Goal: Task Accomplishment & Management: Use online tool/utility

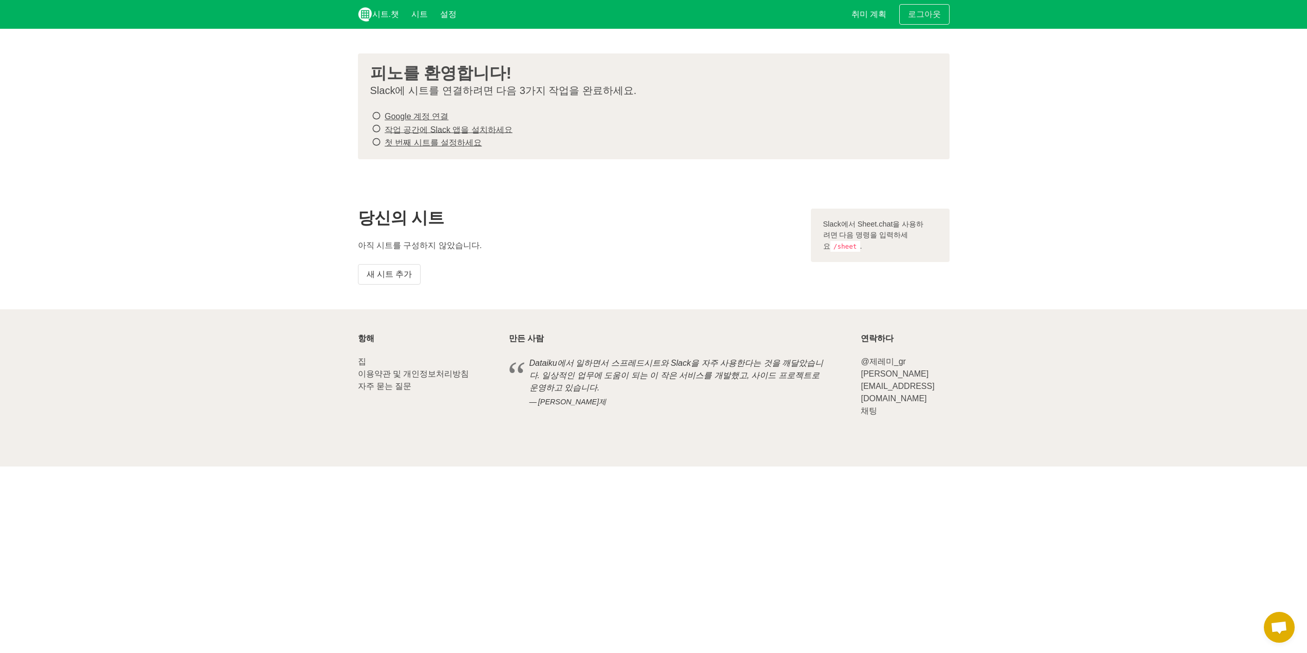
click at [375, 116] on icon at bounding box center [376, 116] width 9 height 14
click at [408, 277] on font "새 시트 추가" at bounding box center [390, 274] width 46 height 9
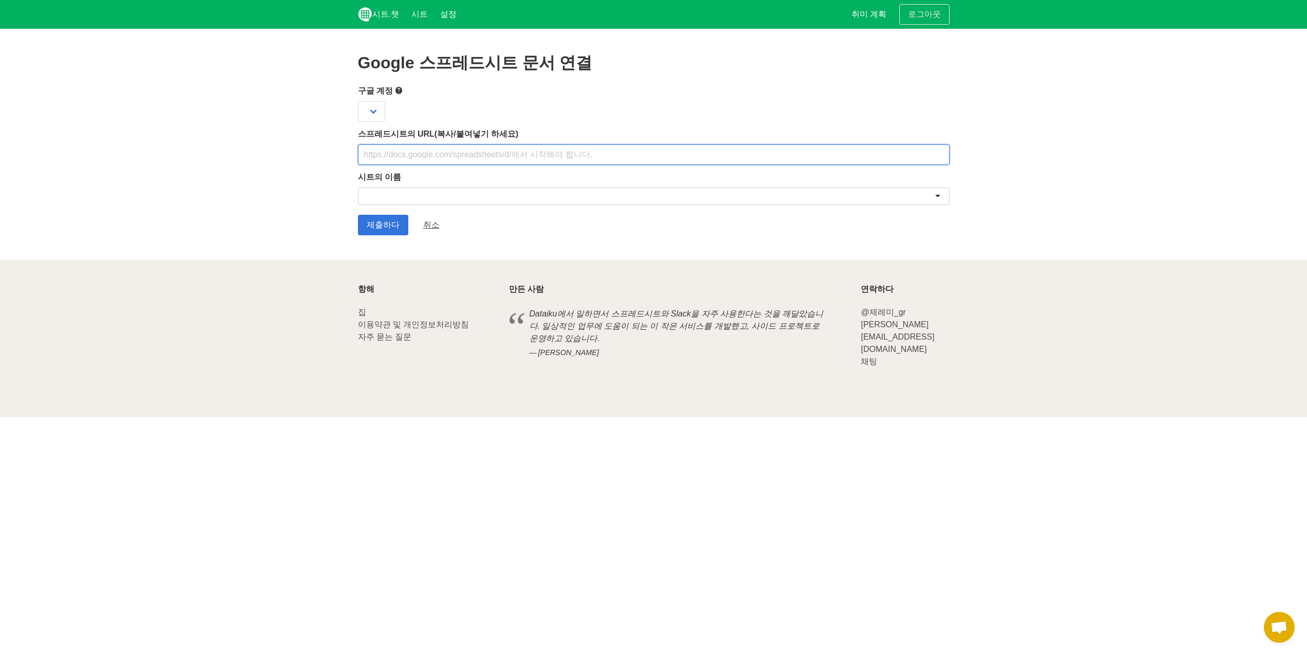
click at [519, 152] on input "text" at bounding box center [653, 154] width 591 height 21
click at [462, 185] on div "시트의 이름" at bounding box center [653, 189] width 591 height 37
click at [468, 154] on input "text" at bounding box center [653, 154] width 591 height 21
paste input "https://docs.google.com/spreadsheets/d/1Zh3iKVrkNaIAhWRC9Rb04R37YvZj3bsJfs6IR1k…"
type input "https://docs.google.com/spreadsheets/d/1Zh3iKVrkNaIAhWRC9Rb04R37YvZj3bsJfs6IR1k…"
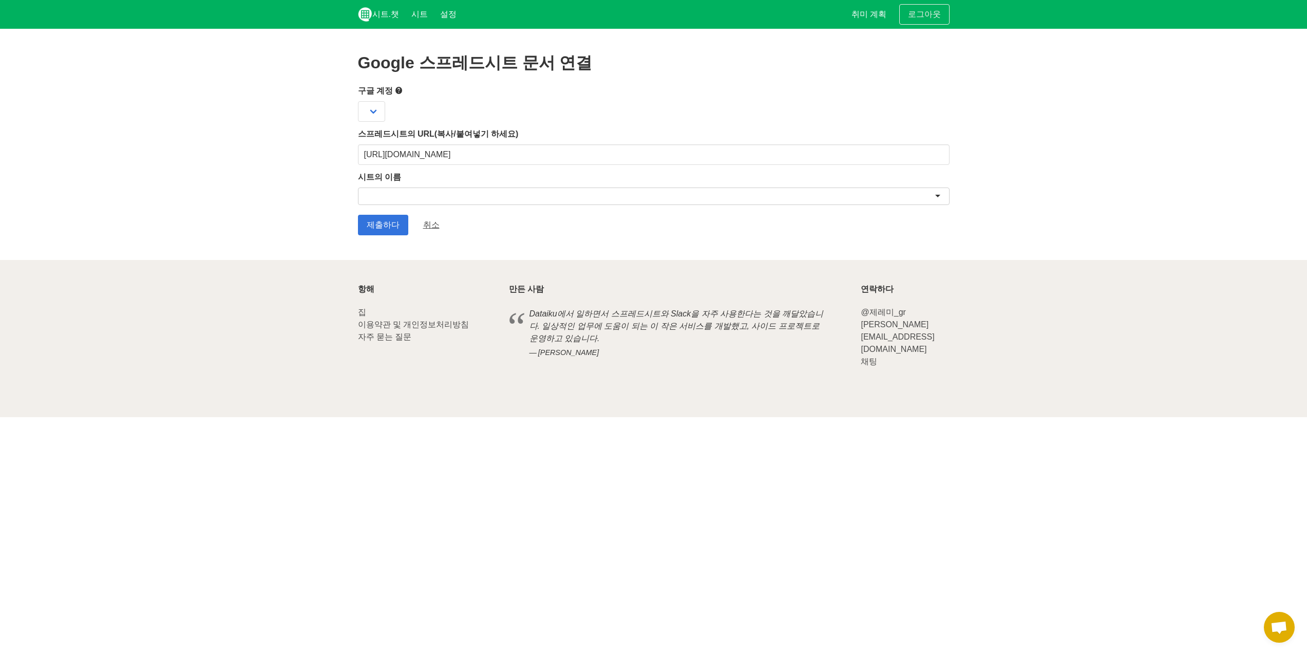
click at [482, 197] on div at bounding box center [653, 195] width 591 height 17
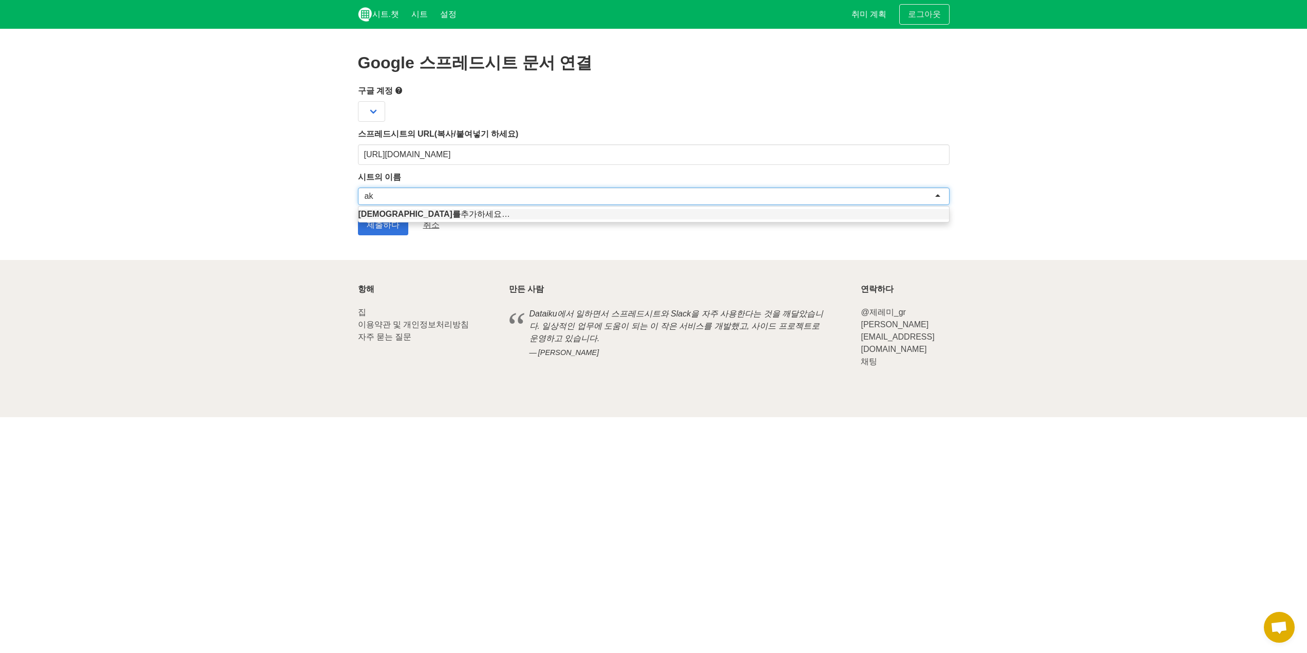
type input "a"
type input "마녀 그리고 기사 기획서"
click at [376, 231] on input "제출하다" at bounding box center [383, 225] width 50 height 21
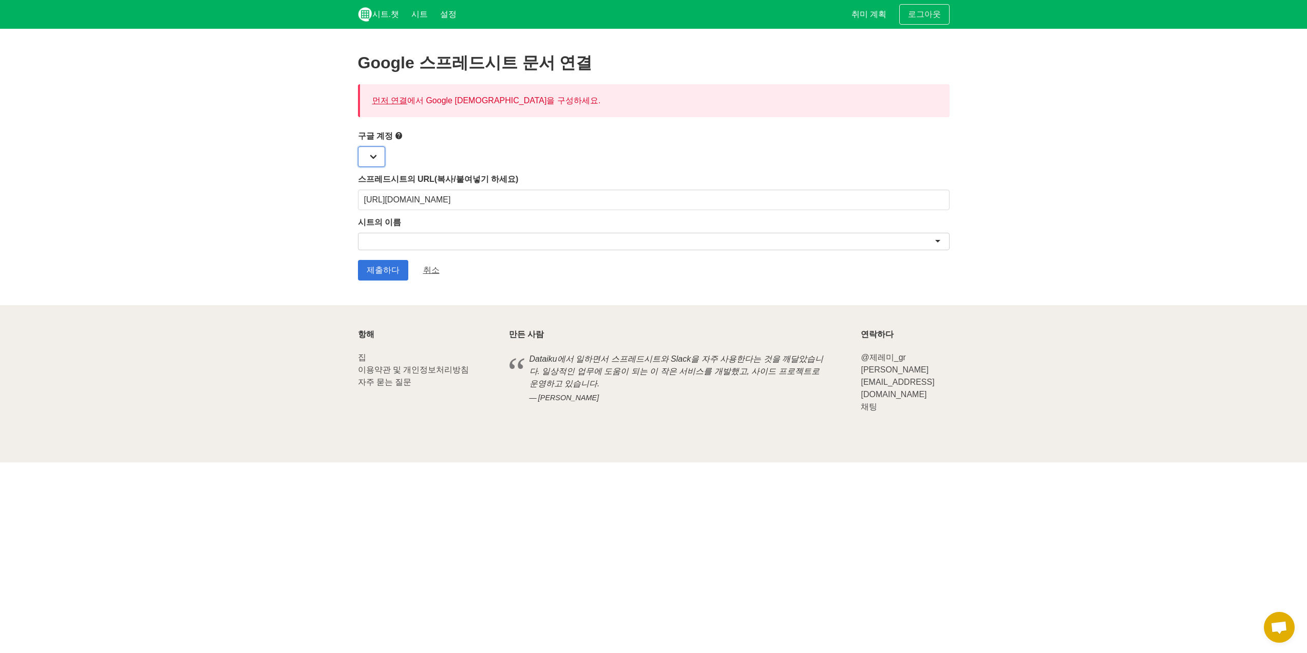
click at [371, 150] on select at bounding box center [371, 156] width 27 height 21
click at [378, 159] on select at bounding box center [371, 156] width 27 height 21
click at [403, 155] on div at bounding box center [653, 156] width 591 height 21
click at [405, 138] on span at bounding box center [399, 135] width 12 height 12
click at [402, 137] on icon at bounding box center [399, 135] width 8 height 13
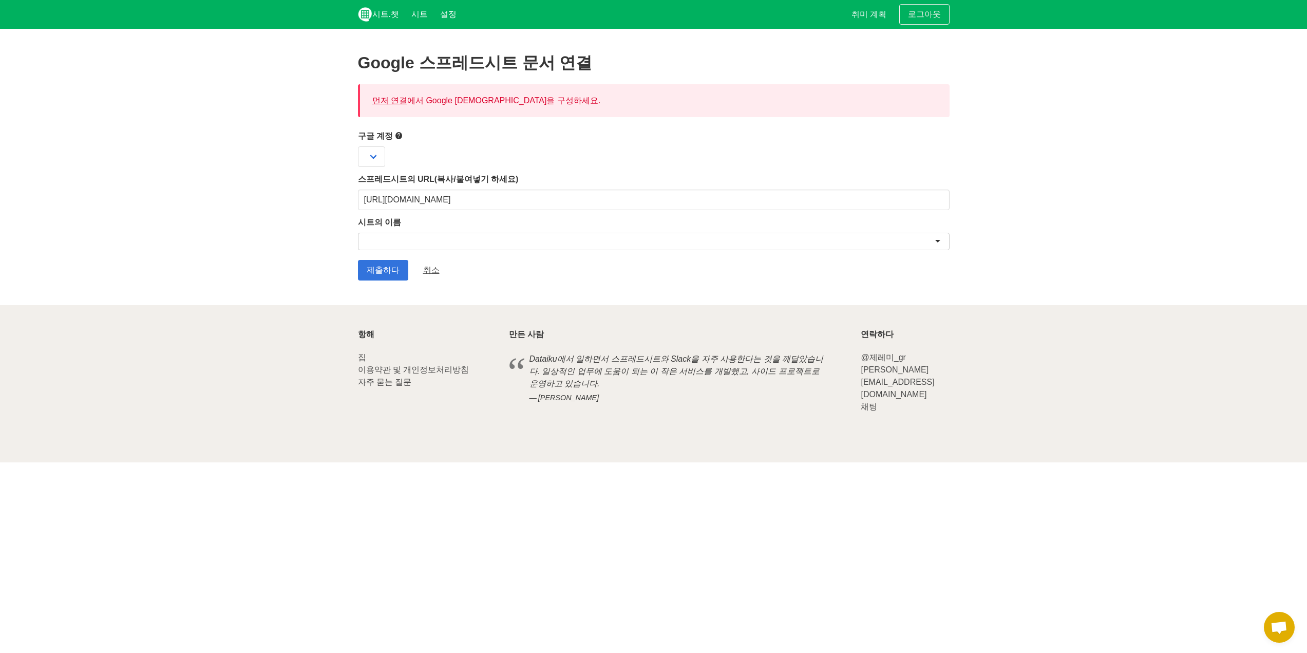
click at [389, 132] on font "구글 계정" at bounding box center [375, 135] width 35 height 9
click at [396, 134] on icon at bounding box center [399, 135] width 8 height 13
click at [397, 135] on icon at bounding box center [399, 135] width 8 height 13
click at [394, 134] on span at bounding box center [399, 135] width 12 height 12
click at [399, 134] on icon at bounding box center [399, 135] width 8 height 13
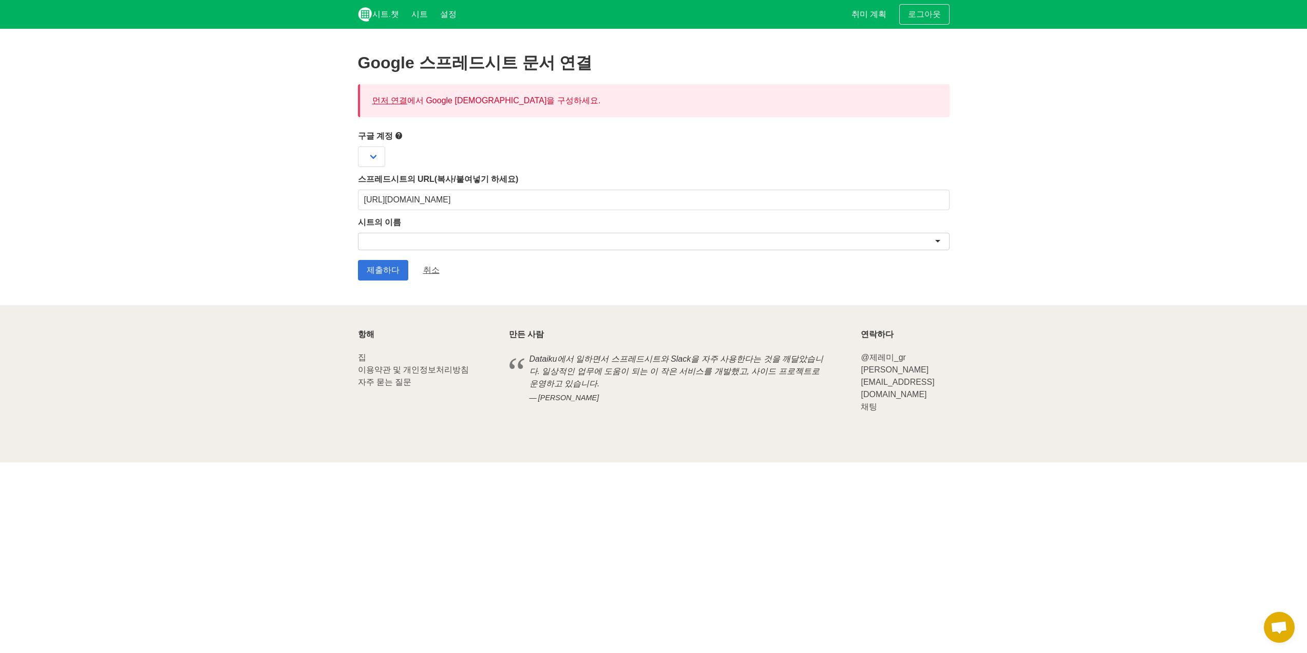
click at [399, 134] on icon at bounding box center [399, 135] width 8 height 13
click at [396, 137] on icon at bounding box center [399, 135] width 8 height 13
click at [392, 104] on font "먼저 연결" at bounding box center [389, 100] width 35 height 9
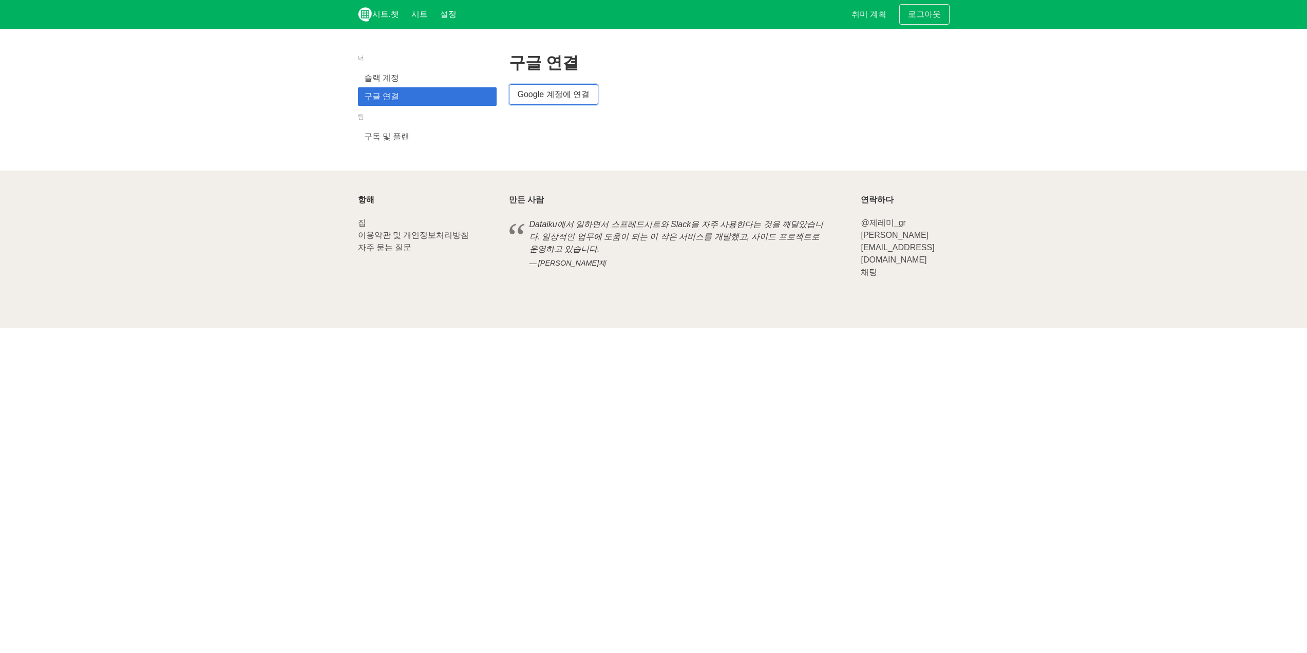
click at [547, 104] on link "Google 계정에 연결" at bounding box center [553, 94] width 89 height 21
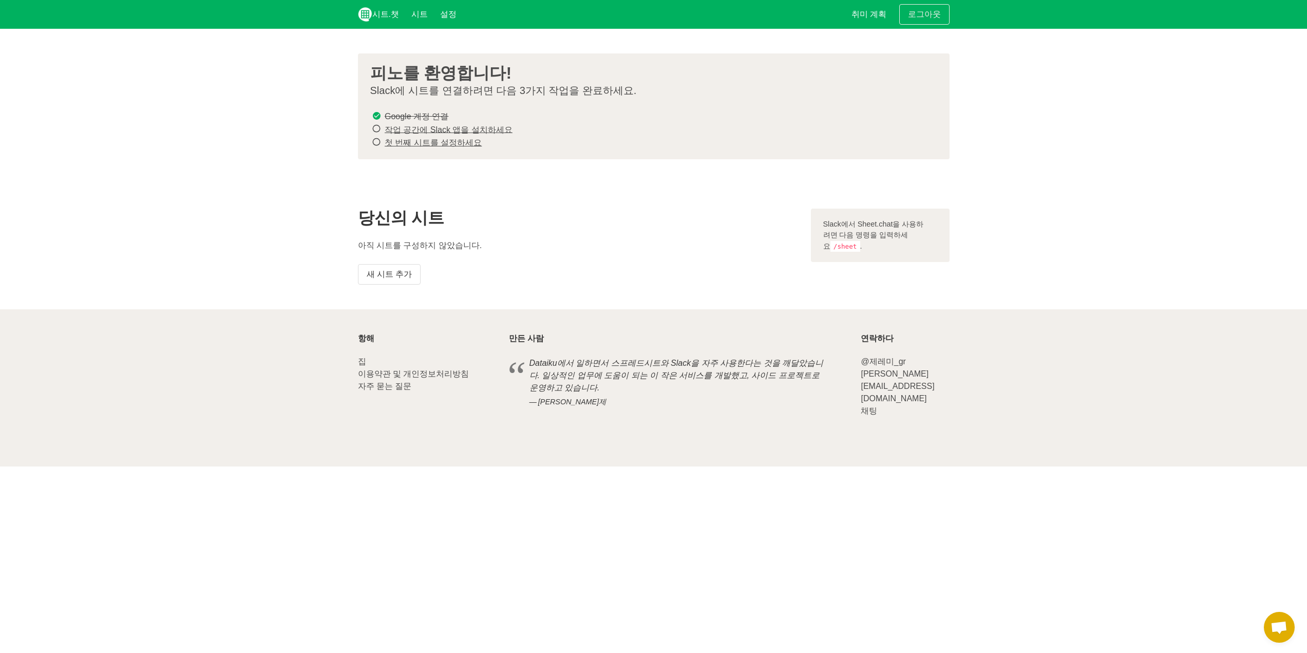
click at [522, 245] on p "아직 시트를 구성하지 않았습니다." at bounding box center [578, 245] width 441 height 12
click at [399, 270] on font "새 시트 추가" at bounding box center [390, 274] width 46 height 9
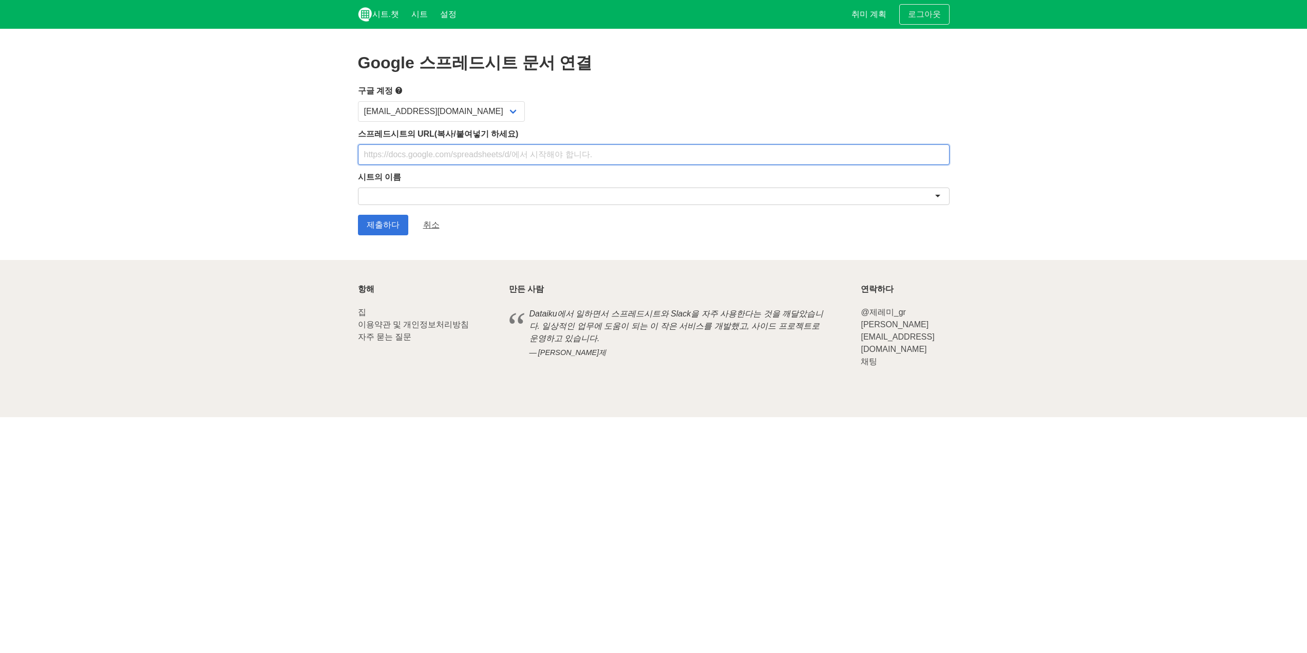
click at [465, 155] on input "text" at bounding box center [653, 154] width 591 height 21
paste input "https://docs.google.com/spreadsheets/d/1Zh3iKVrkNaIAhWRC9Rb04R37YvZj3bsJfs6IR1k…"
type input "https://docs.google.com/spreadsheets/d/1Zh3iKVrkNaIAhWRC9Rb04R37YvZj3bsJfs6IR1k…"
click at [459, 198] on div at bounding box center [653, 195] width 591 height 17
type input "ㄱ"
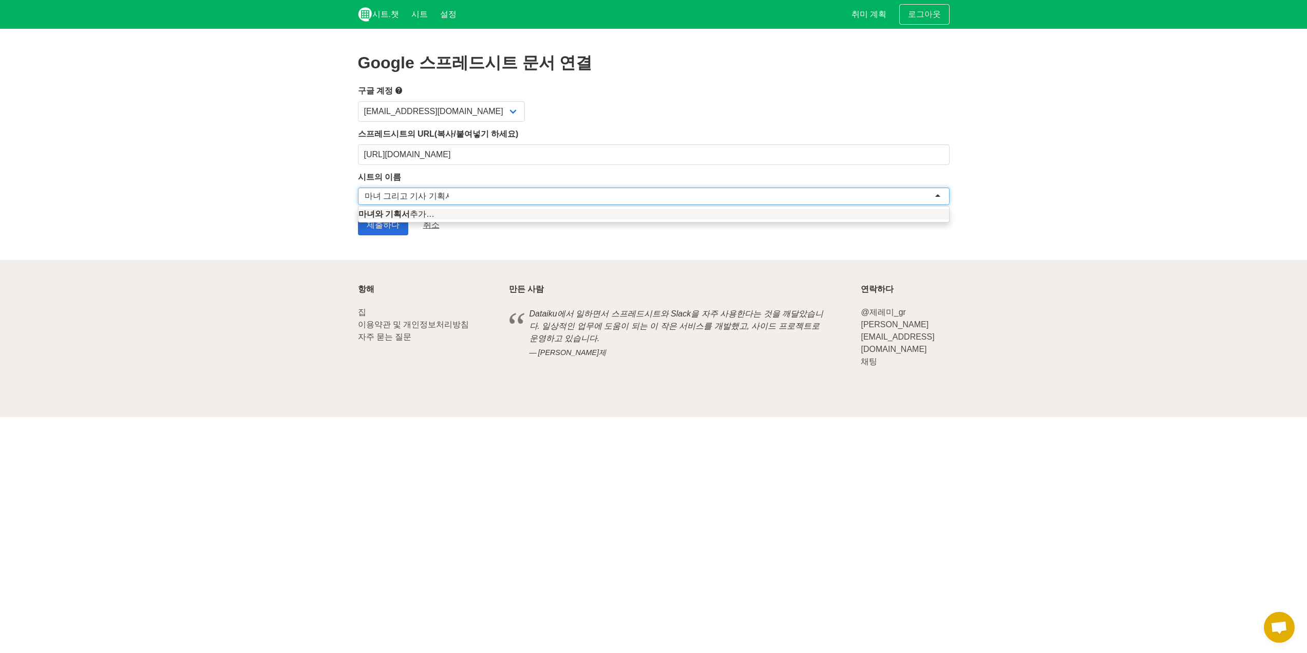
type input "마녀 그리고 기사 기획서"
click at [392, 230] on input "제출하다" at bounding box center [383, 225] width 50 height 21
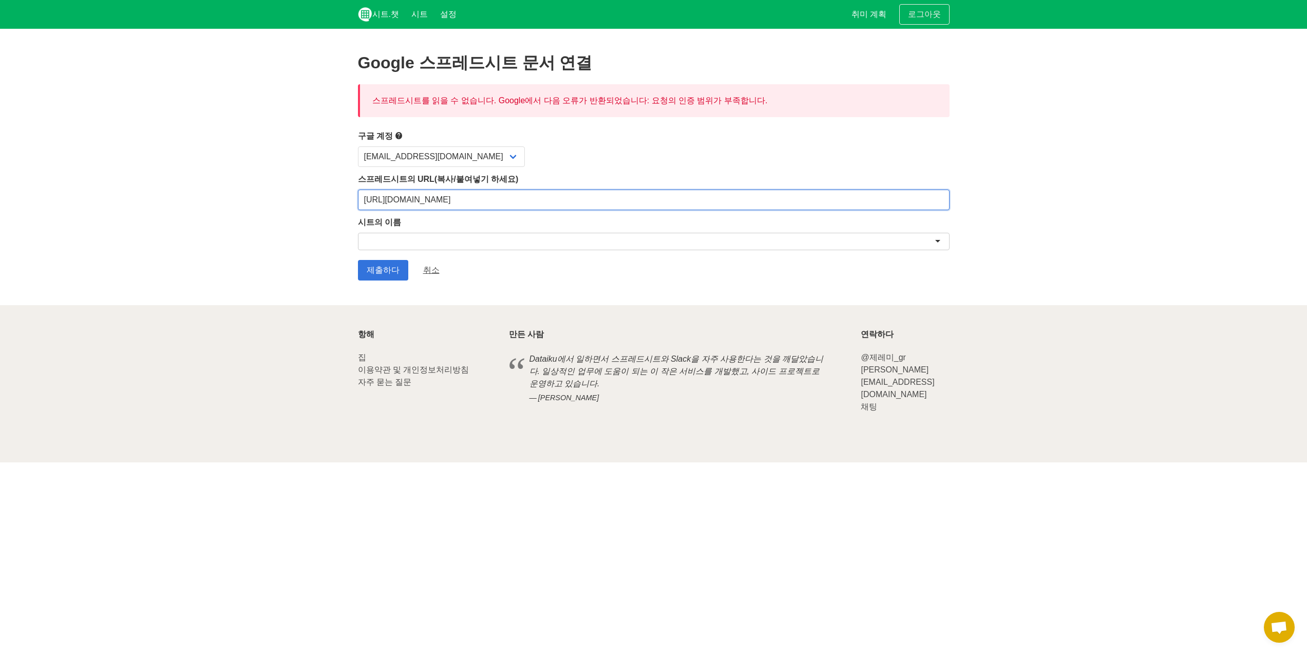
click at [791, 197] on input "https://docs.google.com/spreadsheets/d/1Zh3iKVrkNaIAhWRC9Rb04R37YvZj3bsJfs6IR1k…" at bounding box center [653, 199] width 591 height 21
drag, startPoint x: 800, startPoint y: 203, endPoint x: 337, endPoint y: 198, distance: 463.7
click at [337, 198] on section "Google 스프레드시트 문서 연결 스프레드시트를 읽을 수 없습니다. Google에서 다음 오류가 반환되었습니다: 요청의 인증 범위가 부족합니…" at bounding box center [653, 167] width 1307 height 276
click at [381, 265] on input "제출하다" at bounding box center [383, 270] width 50 height 21
click at [422, 16] on font "시트" at bounding box center [419, 14] width 16 height 9
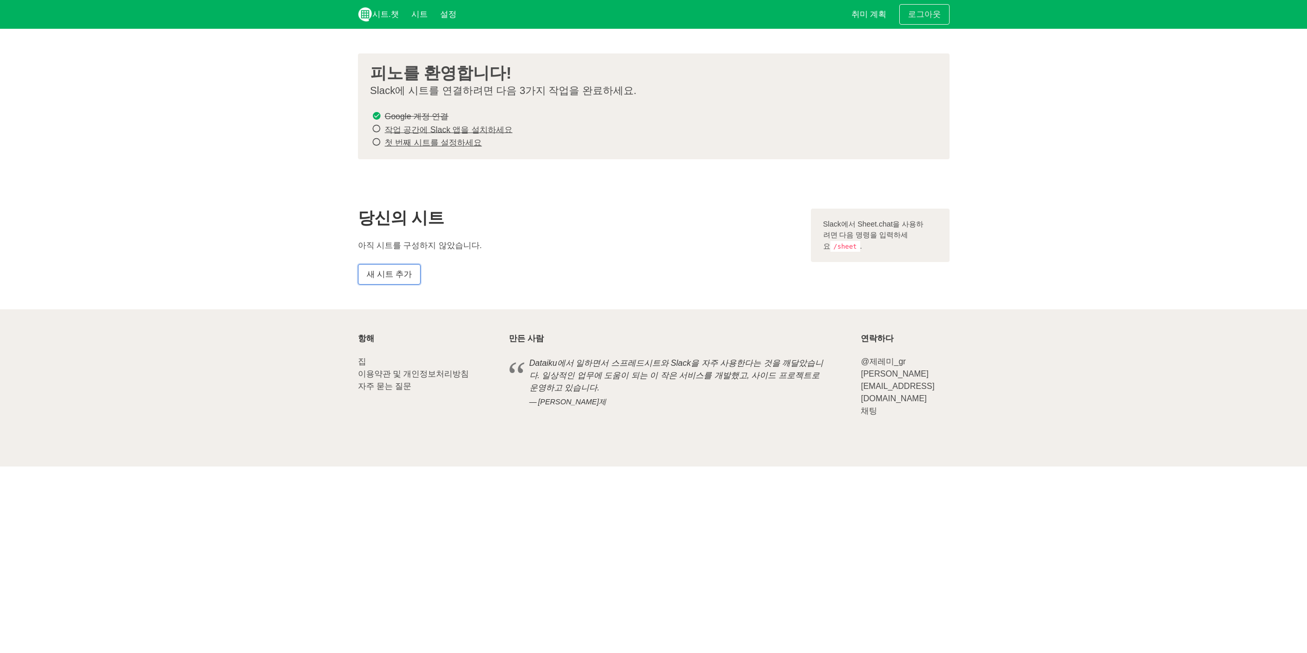
click at [399, 271] on font "새 시트 추가" at bounding box center [390, 274] width 46 height 9
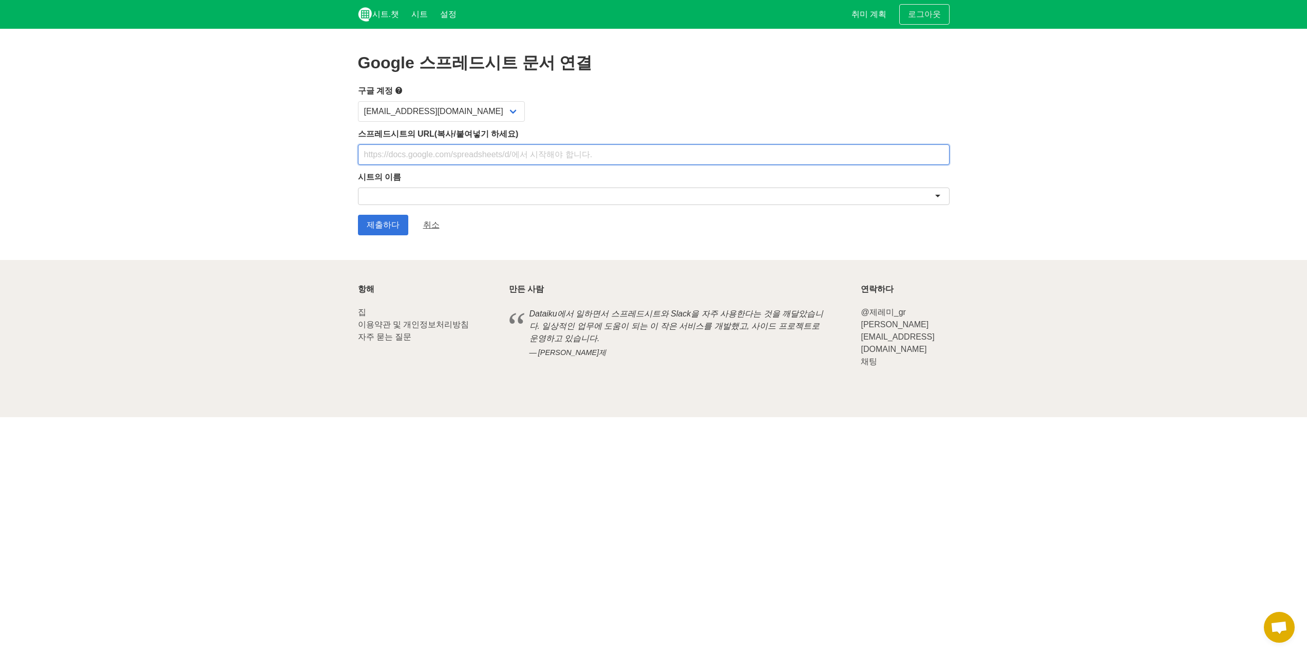
click at [492, 156] on input "text" at bounding box center [653, 154] width 591 height 21
type input "https://docs.google.com/spreadsheets/d/1Zh3iKVrkNaIAhWRC9Rb04R37YvZj3bsJfs6IR1k…"
click at [513, 200] on div at bounding box center [653, 195] width 591 height 17
click at [385, 229] on input "제출하다" at bounding box center [383, 225] width 50 height 21
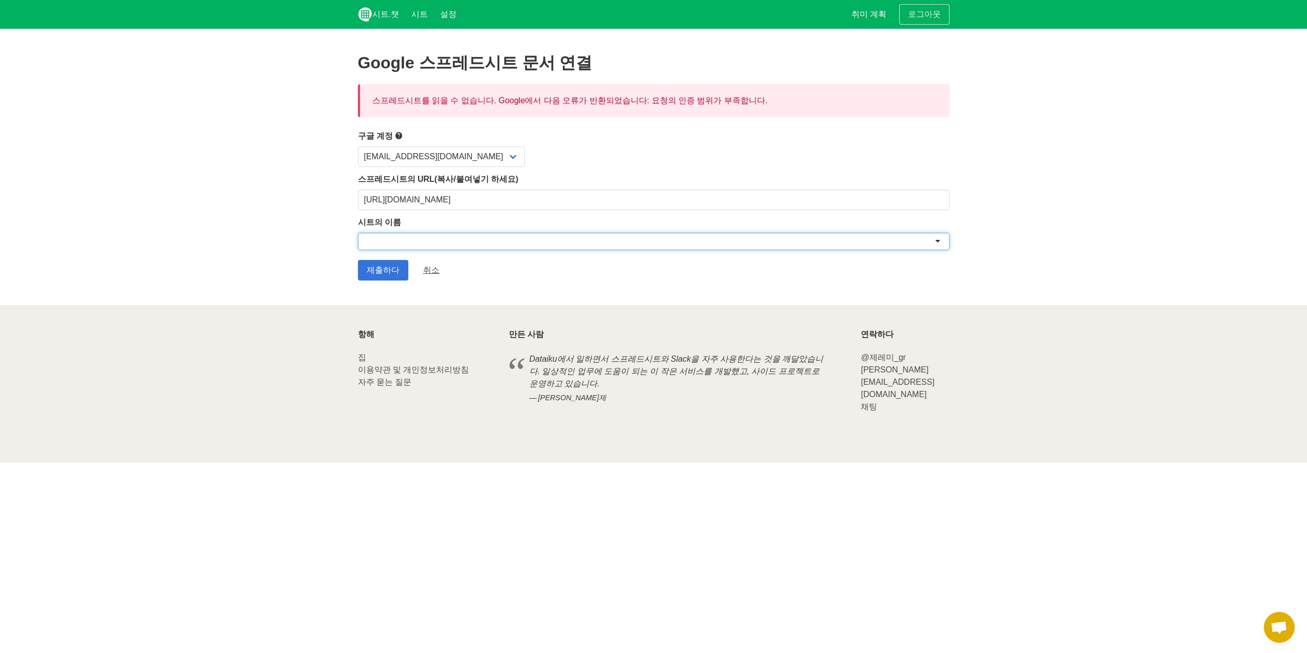
click at [450, 239] on div at bounding box center [653, 241] width 591 height 17
paste input "[URL][DOMAIN_NAME]"
type input "[URL][DOMAIN_NAME]"
click at [396, 274] on input "제출하다" at bounding box center [383, 270] width 50 height 21
click at [919, 18] on font "로그아웃" at bounding box center [924, 14] width 33 height 9
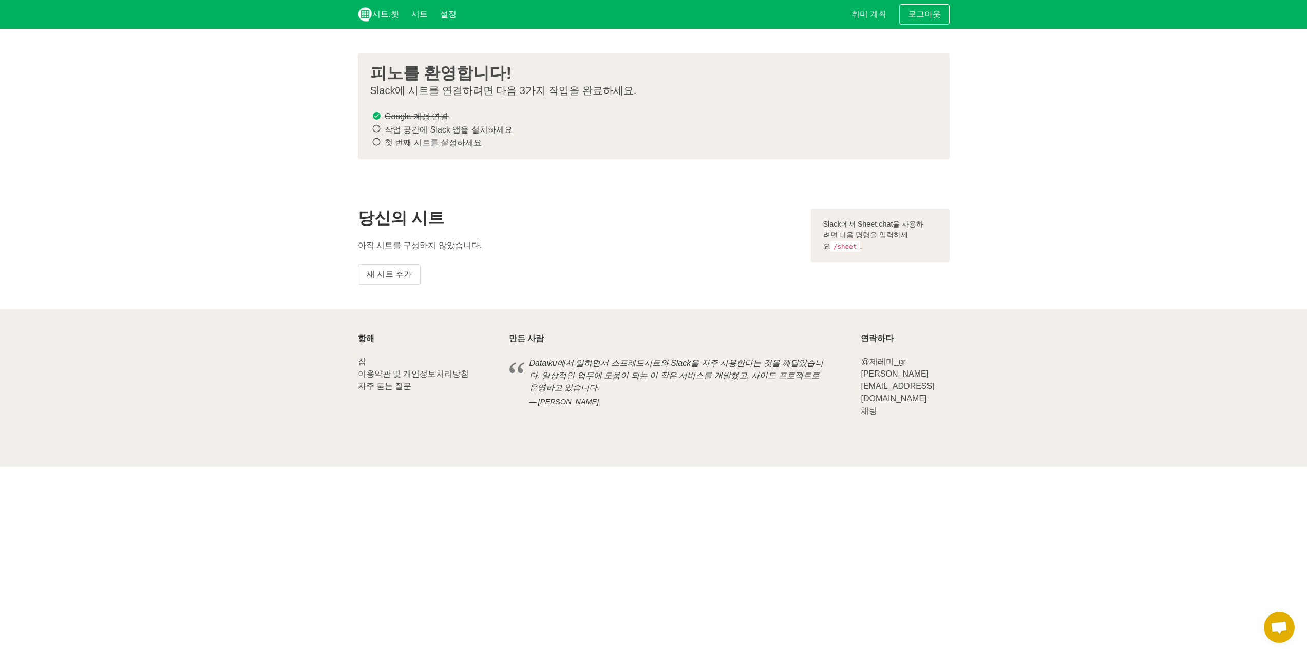
click at [488, 128] on font "작업 공간에 Slack 앱을 설치하세요" at bounding box center [449, 129] width 128 height 9
click at [468, 140] on font "첫 번째 시트를 설정하세요" at bounding box center [433, 142] width 97 height 9
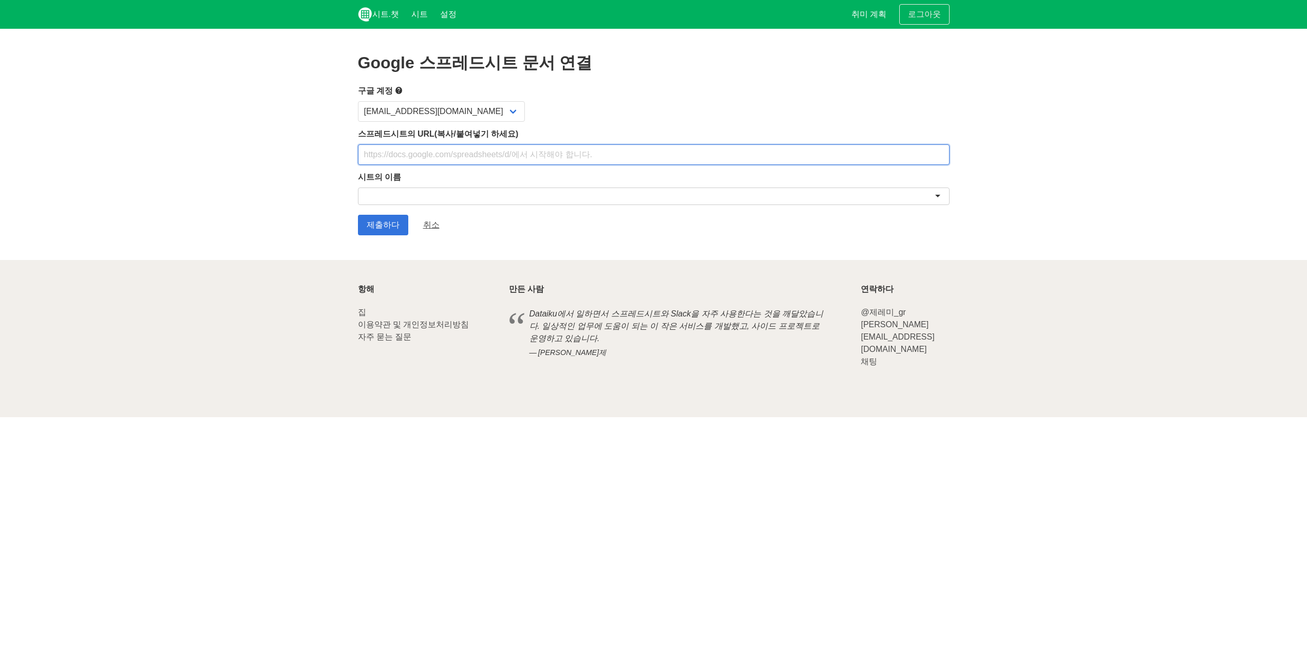
click at [502, 160] on input "text" at bounding box center [653, 154] width 591 height 21
paste input "[URL][DOMAIN_NAME]"
type input "[URL][DOMAIN_NAME]"
click at [427, 197] on div at bounding box center [653, 195] width 591 height 17
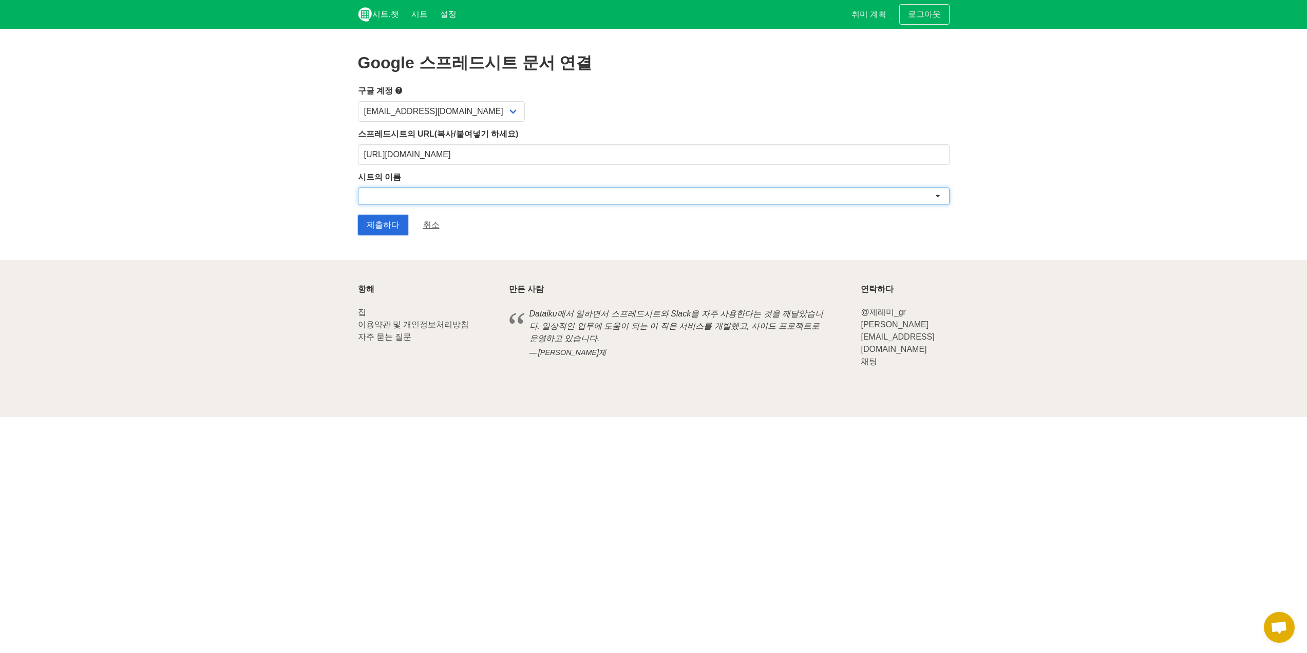
click at [392, 223] on input "제출하다" at bounding box center [383, 225] width 50 height 21
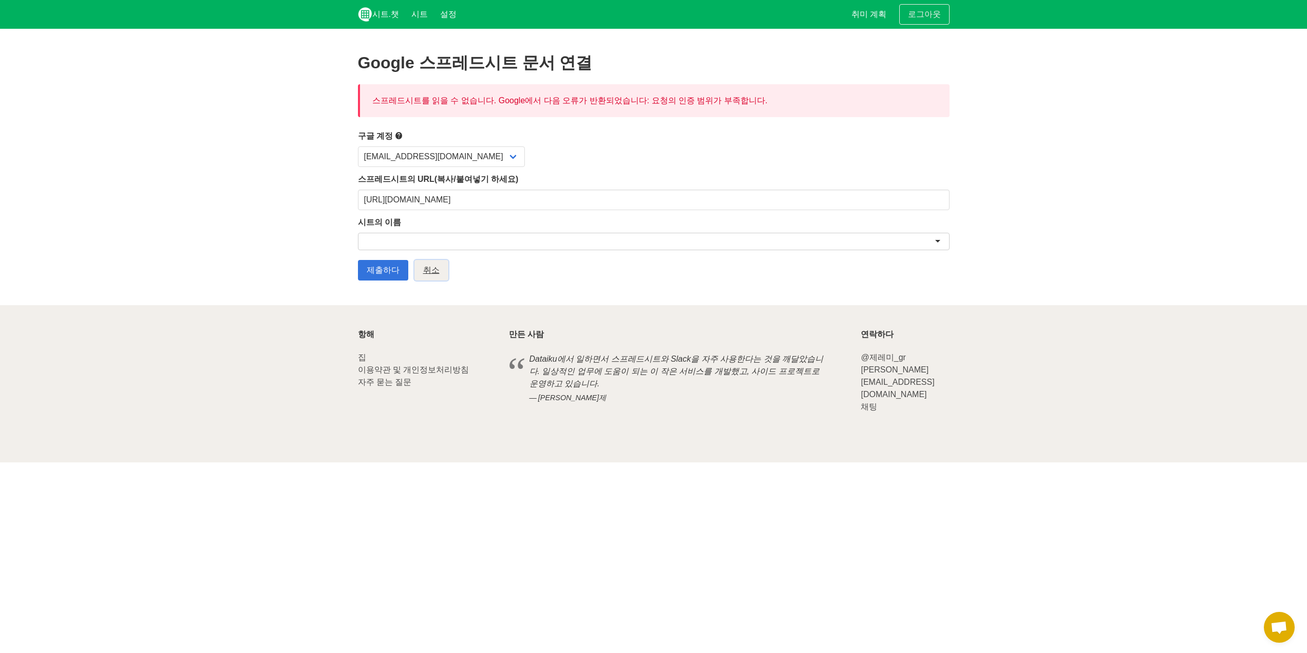
click at [424, 271] on font "취소" at bounding box center [431, 269] width 16 height 9
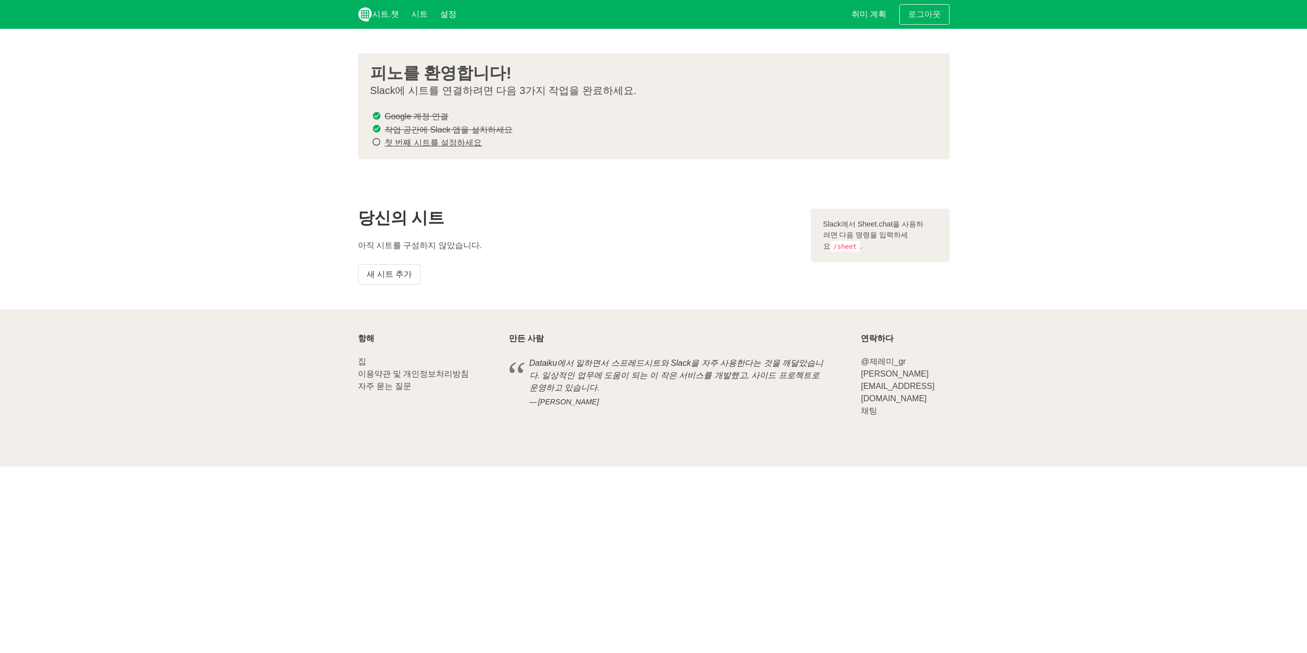
click at [468, 138] on font "첫 번째 시트를 설정하세요" at bounding box center [433, 142] width 97 height 9
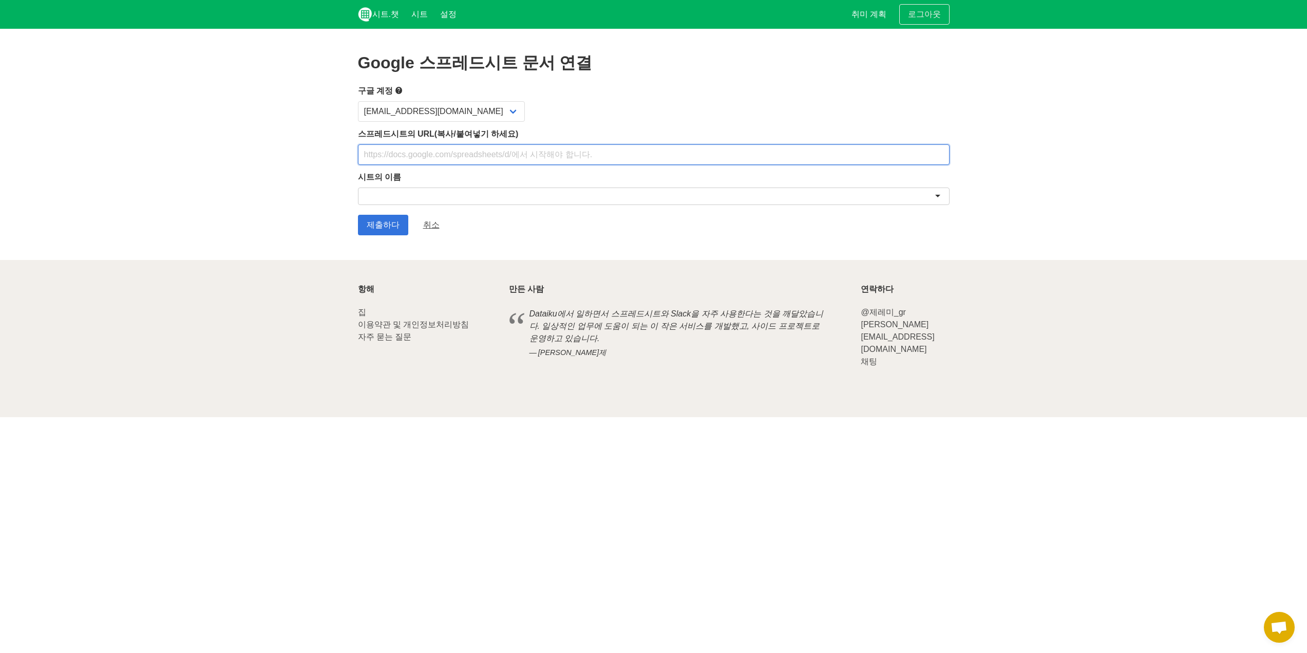
click at [461, 148] on input "text" at bounding box center [653, 154] width 591 height 21
drag, startPoint x: 663, startPoint y: 88, endPoint x: 718, endPoint y: 92, distance: 54.5
click at [663, 88] on label "구글 계정" at bounding box center [653, 90] width 591 height 13
click at [424, 222] on font "취소" at bounding box center [431, 224] width 16 height 9
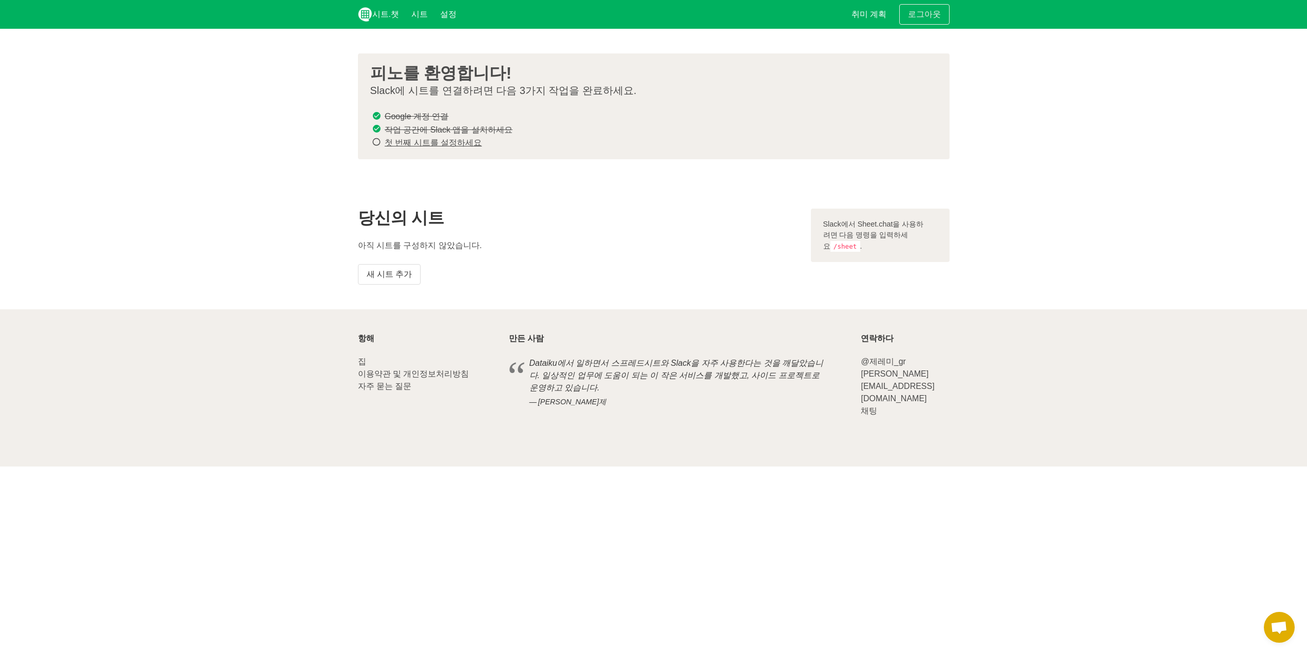
click at [841, 243] on code "/sheet" at bounding box center [845, 246] width 30 height 11
click at [405, 272] on font "새 시트 추가" at bounding box center [390, 274] width 46 height 9
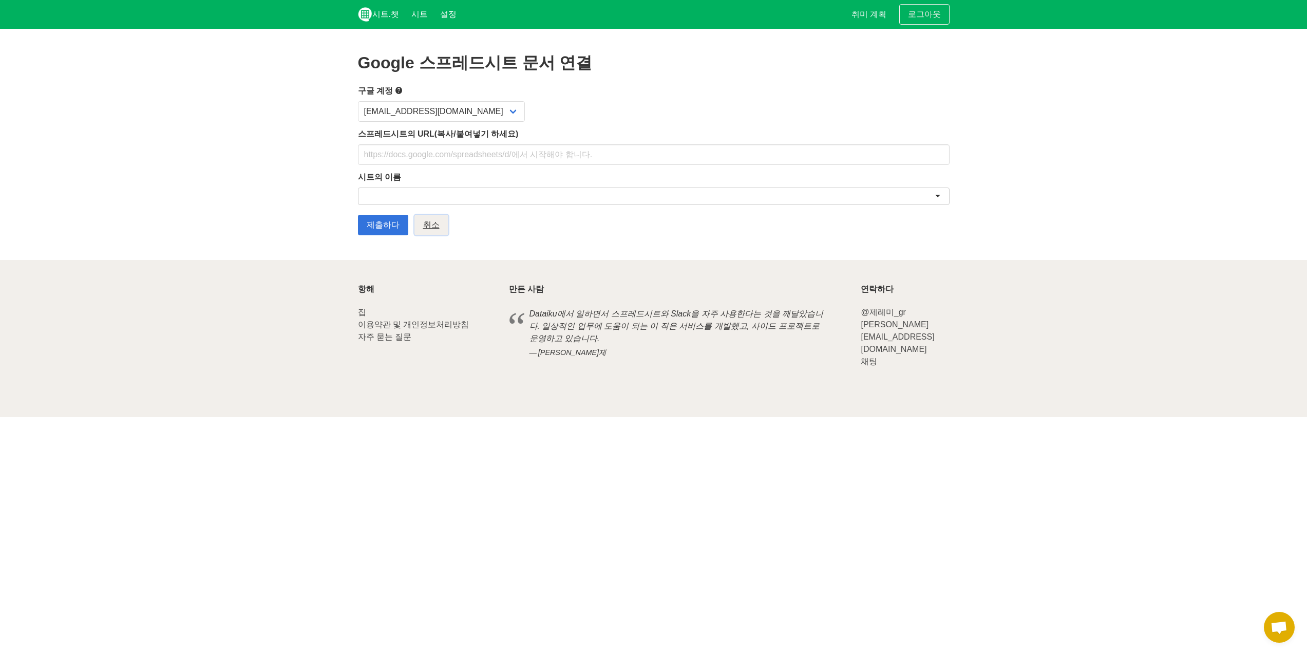
click at [426, 223] on font "취소" at bounding box center [431, 224] width 16 height 9
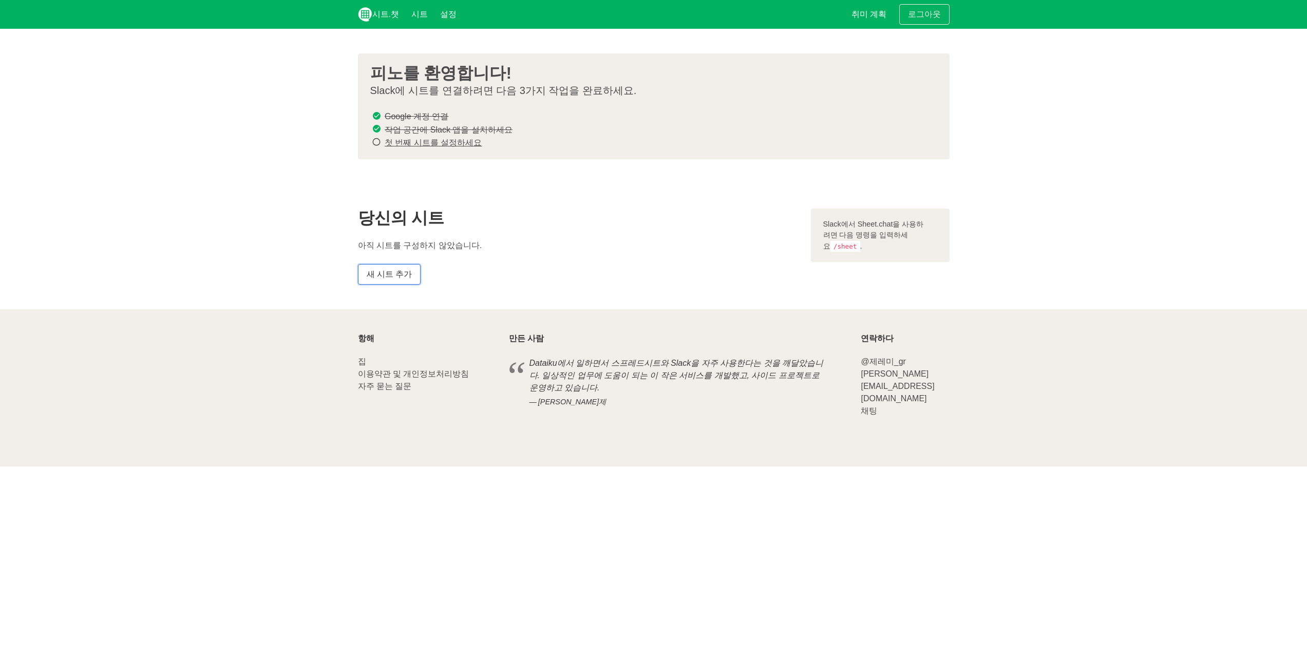
click at [400, 270] on font "새 시트 추가" at bounding box center [390, 274] width 46 height 9
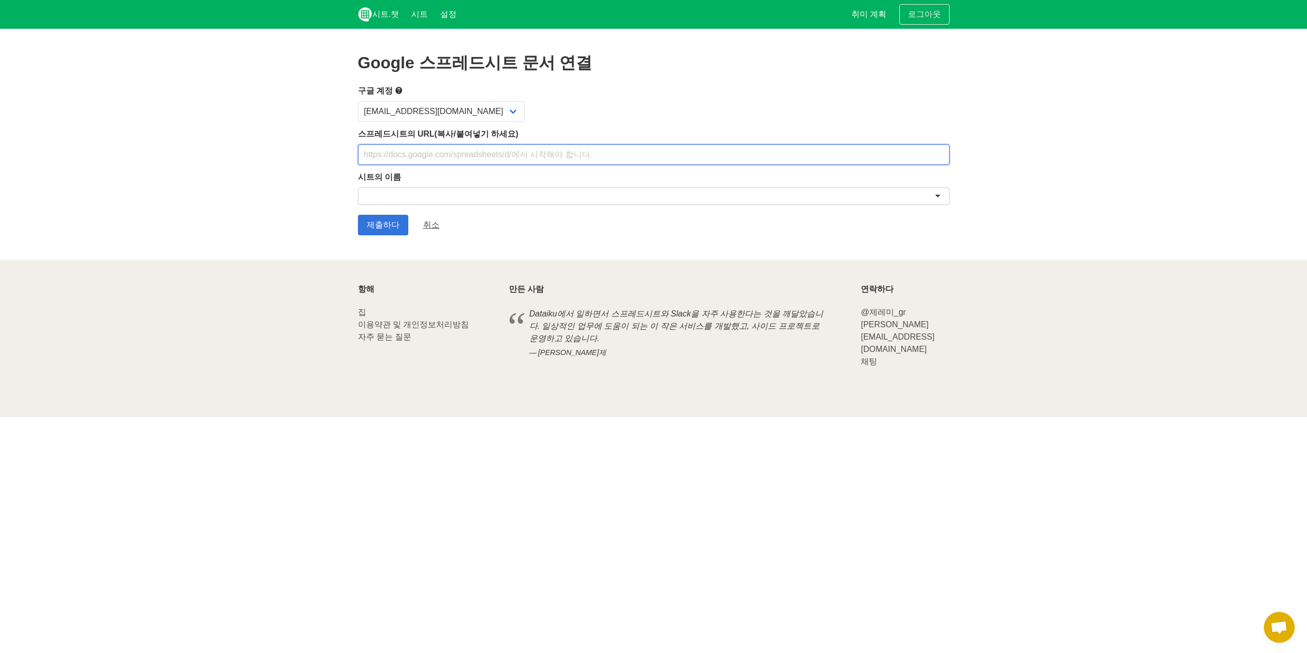
click at [445, 160] on input "text" at bounding box center [653, 154] width 591 height 21
type input "https://docs.google.com/spreadsheets/d/1Zh3iKVrkNaIAhWRC9Rb04R37YvZj3bsJfs6IR1k…"
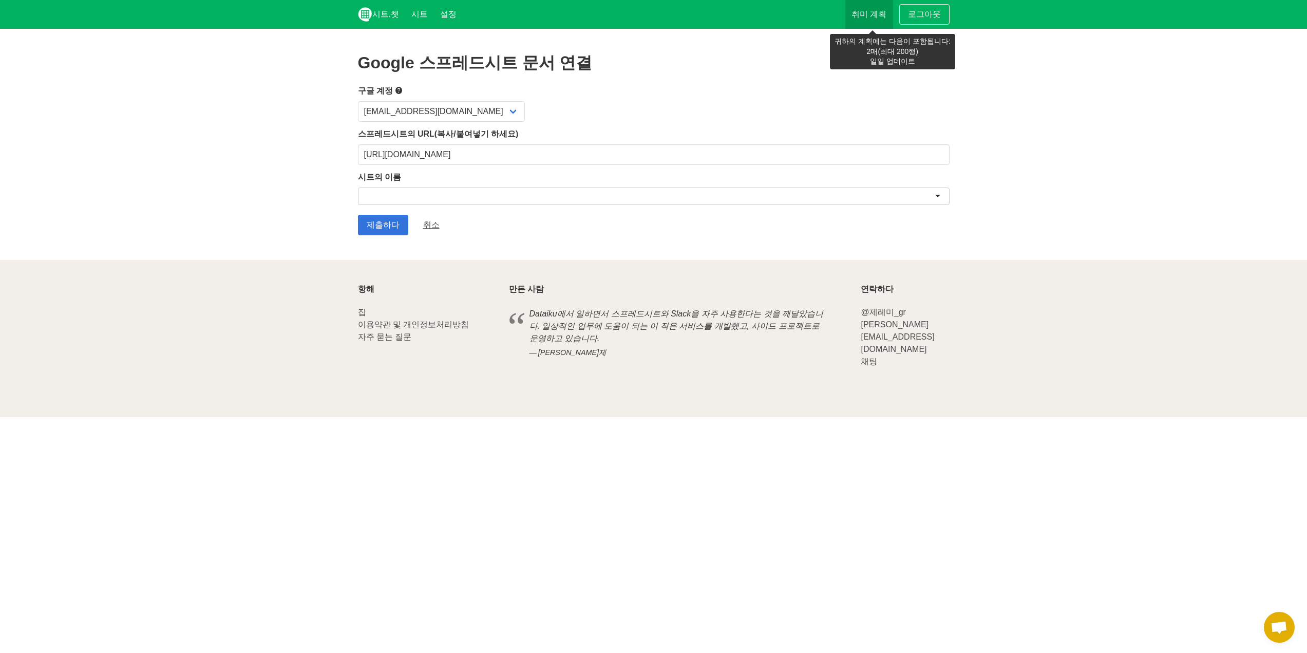
click at [866, 17] on font "취미 계획" at bounding box center [868, 14] width 35 height 9
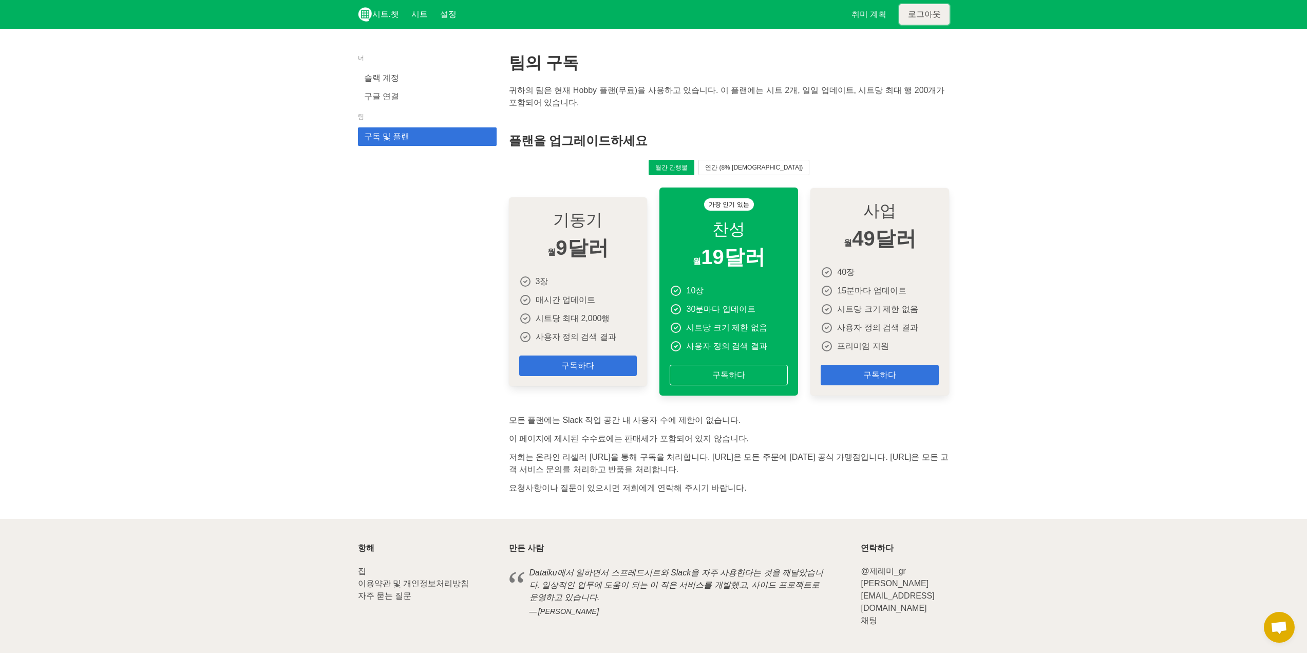
click at [908, 15] on link "로그아웃" at bounding box center [924, 14] width 50 height 21
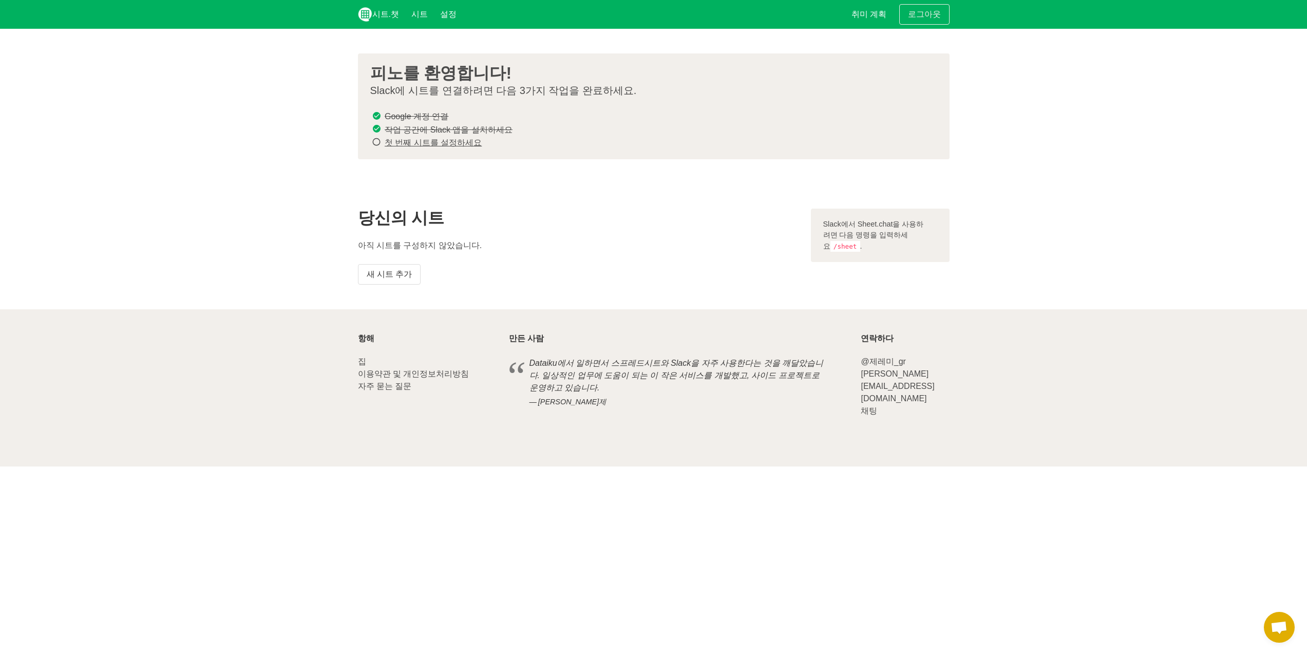
click at [967, 277] on section "당신의 시트 아직 시트를 구성하지 않았습니다. 새 시트 추가 Slack에서 Sheet.chat을 사용하려면 다음 명령을 입력하세요 /sheet…" at bounding box center [653, 246] width 1307 height 125
click at [446, 11] on font "설정" at bounding box center [448, 14] width 16 height 9
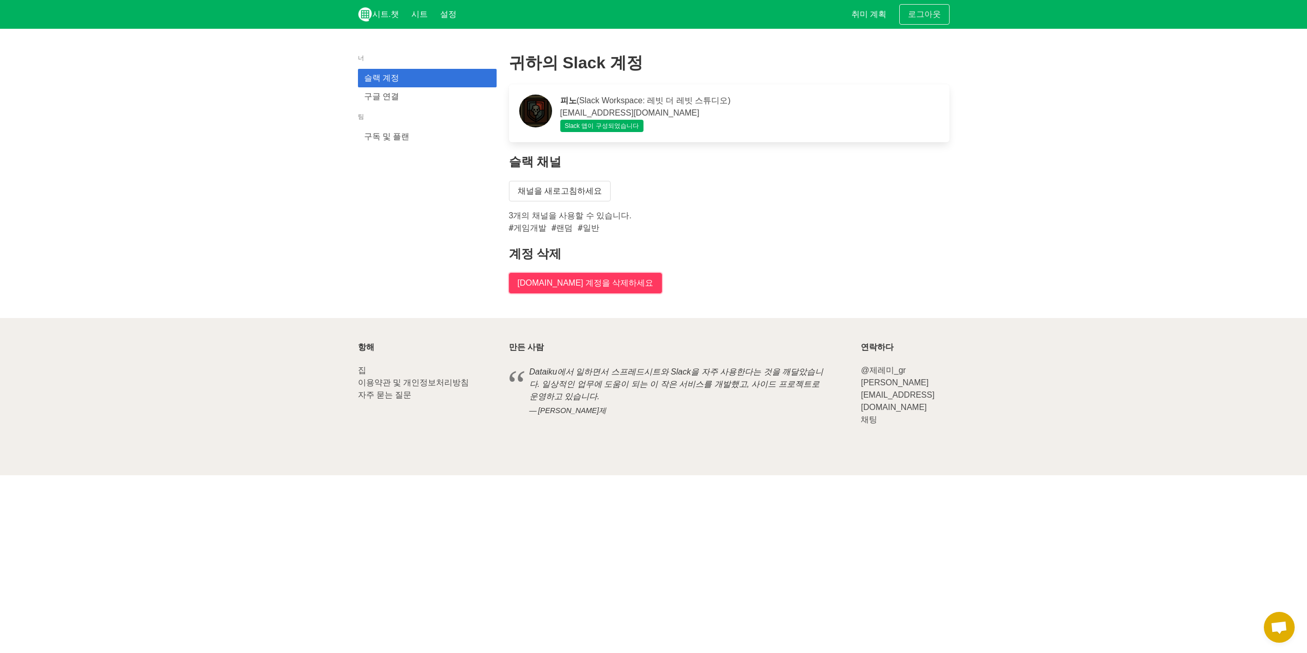
click at [569, 276] on input "[DOMAIN_NAME] 계정을 삭제하세요" at bounding box center [586, 283] width 154 height 21
click at [430, 98] on link "구글 연결" at bounding box center [427, 96] width 139 height 18
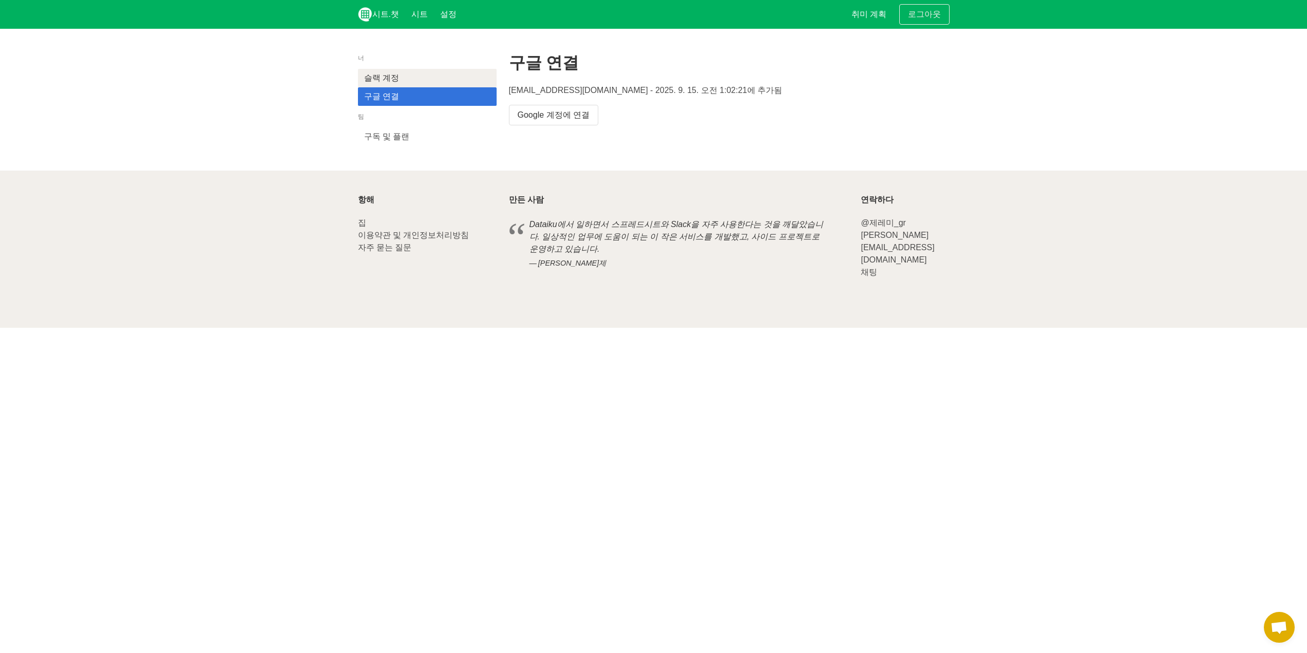
click at [439, 81] on link "슬랙 계정" at bounding box center [427, 78] width 139 height 18
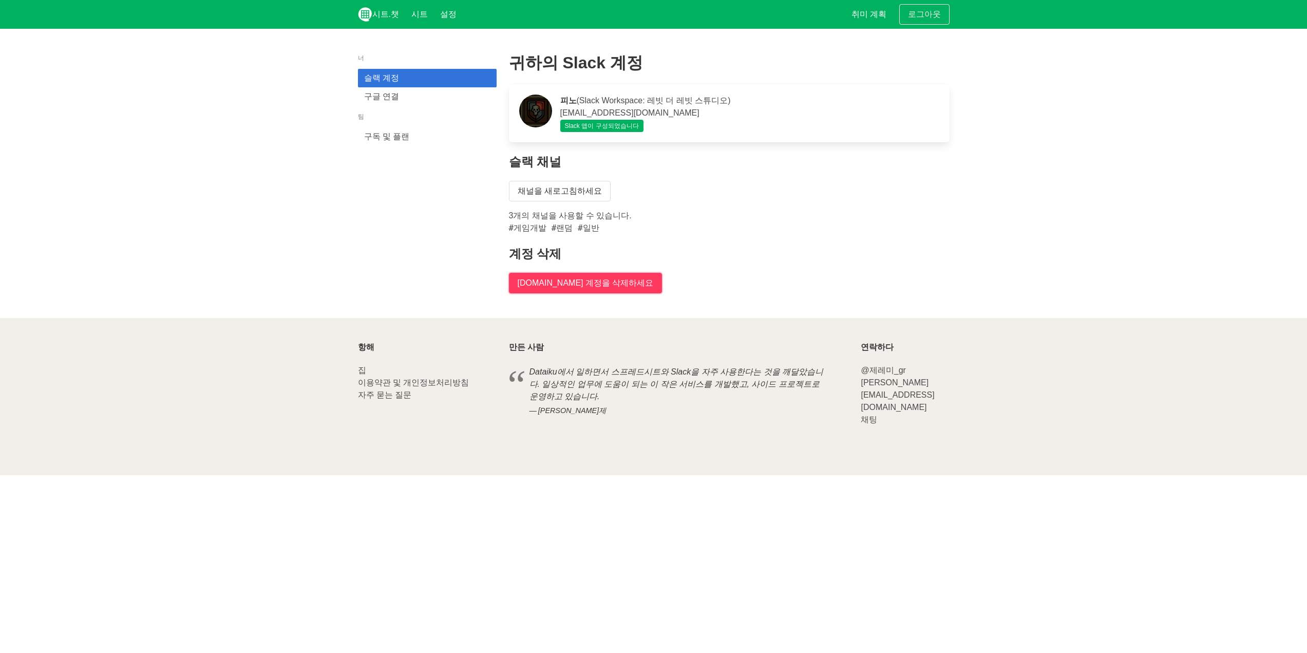
drag, startPoint x: 576, startPoint y: 279, endPoint x: 715, endPoint y: 43, distance: 273.4
click at [576, 279] on input "[DOMAIN_NAME] 계정을 삭제하세요" at bounding box center [586, 283] width 154 height 21
click at [402, 97] on link "구글 연결" at bounding box center [427, 96] width 139 height 18
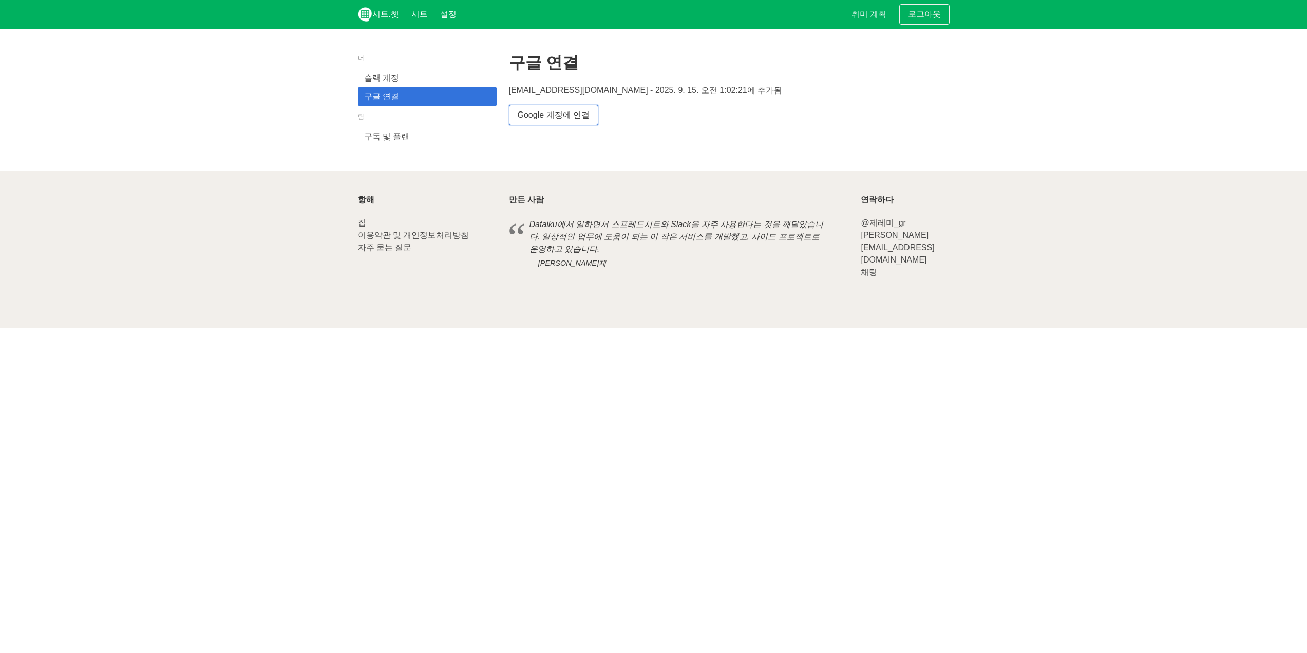
click at [576, 121] on font "Google 계정에 연결" at bounding box center [554, 115] width 72 height 12
click at [928, 23] on link "로그아웃" at bounding box center [924, 14] width 50 height 21
